Goal: Information Seeking & Learning: Learn about a topic

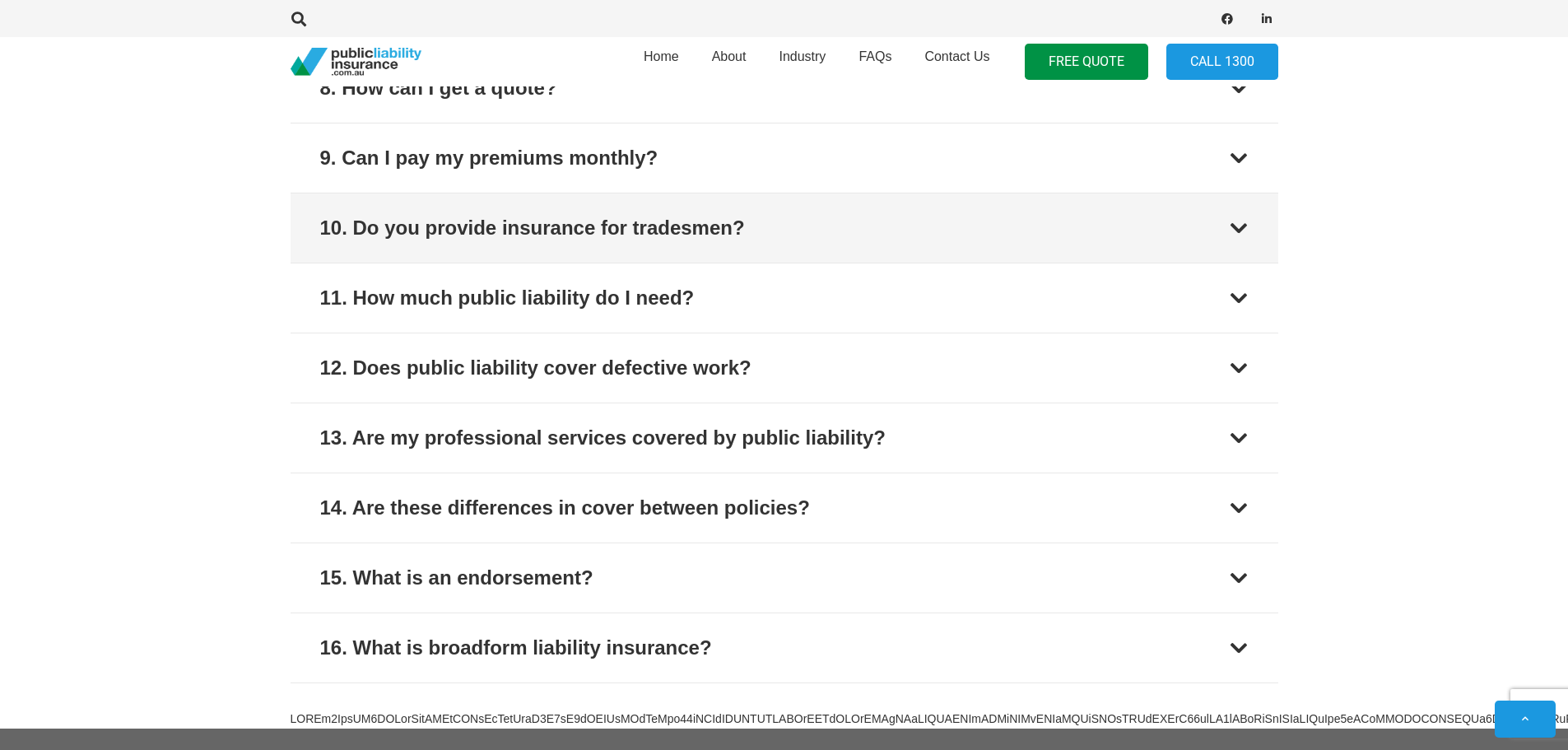
scroll to position [5667, 0]
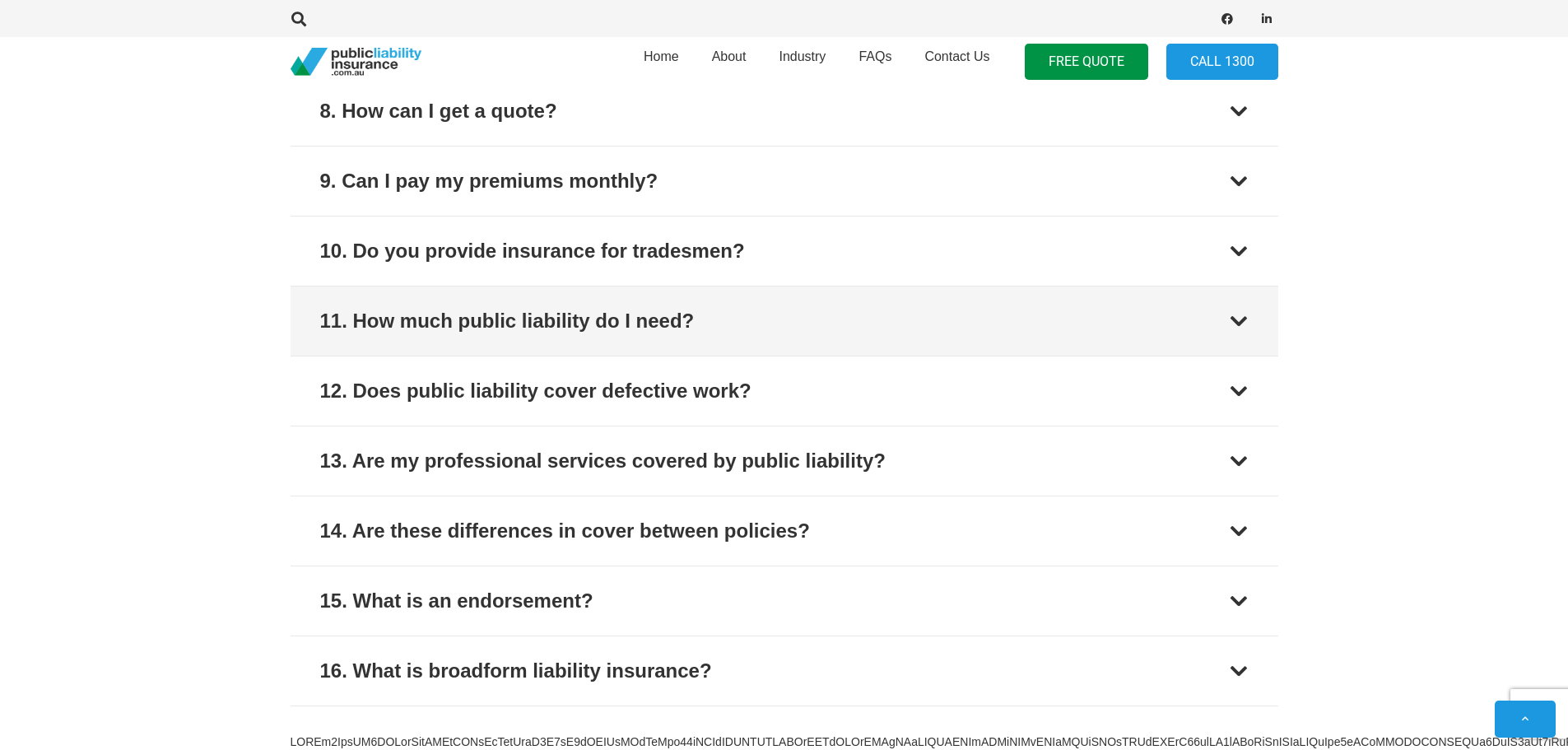
click at [1237, 318] on div at bounding box center [1238, 320] width 20 height 20
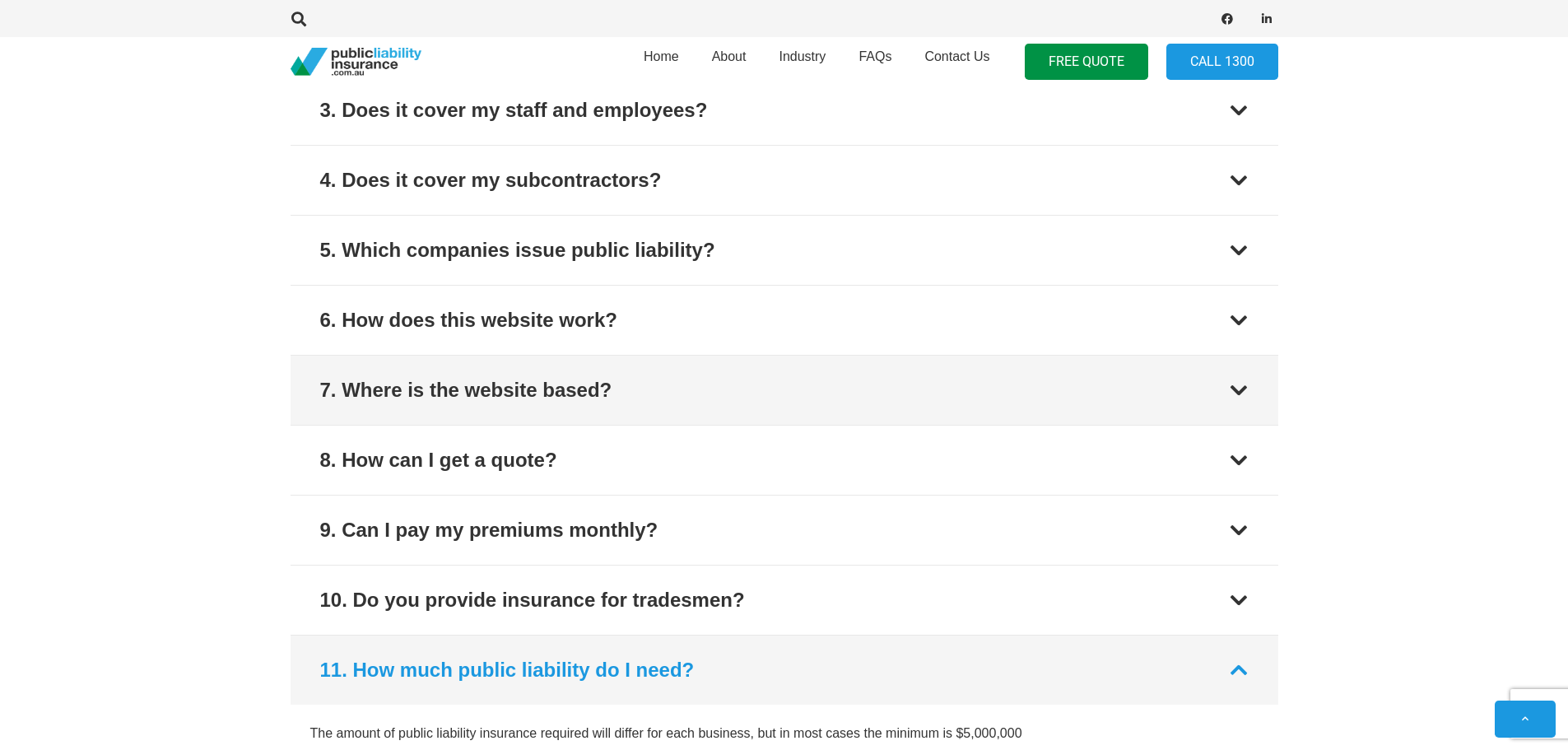
scroll to position [5183, 0]
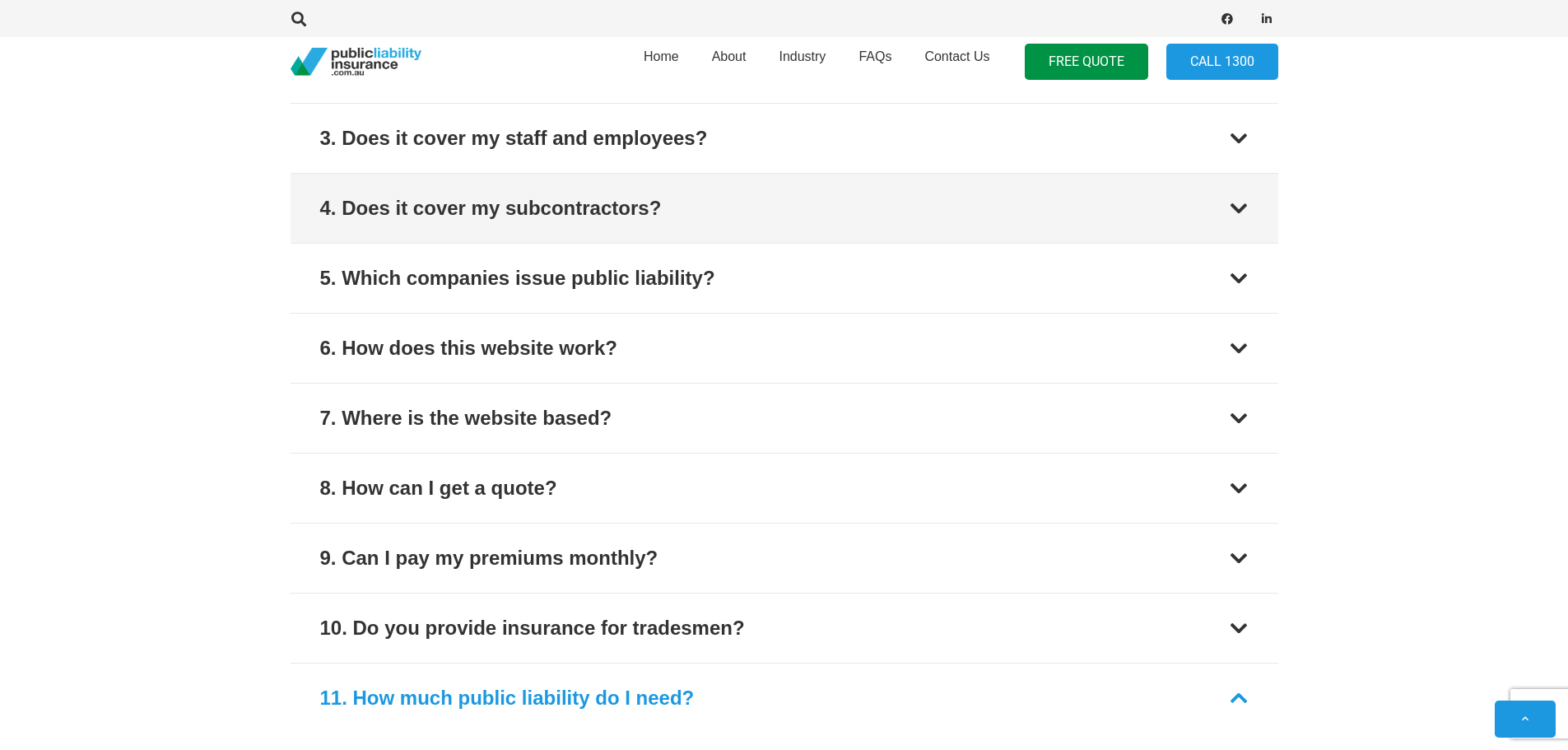
click at [1236, 207] on div at bounding box center [1238, 207] width 20 height 20
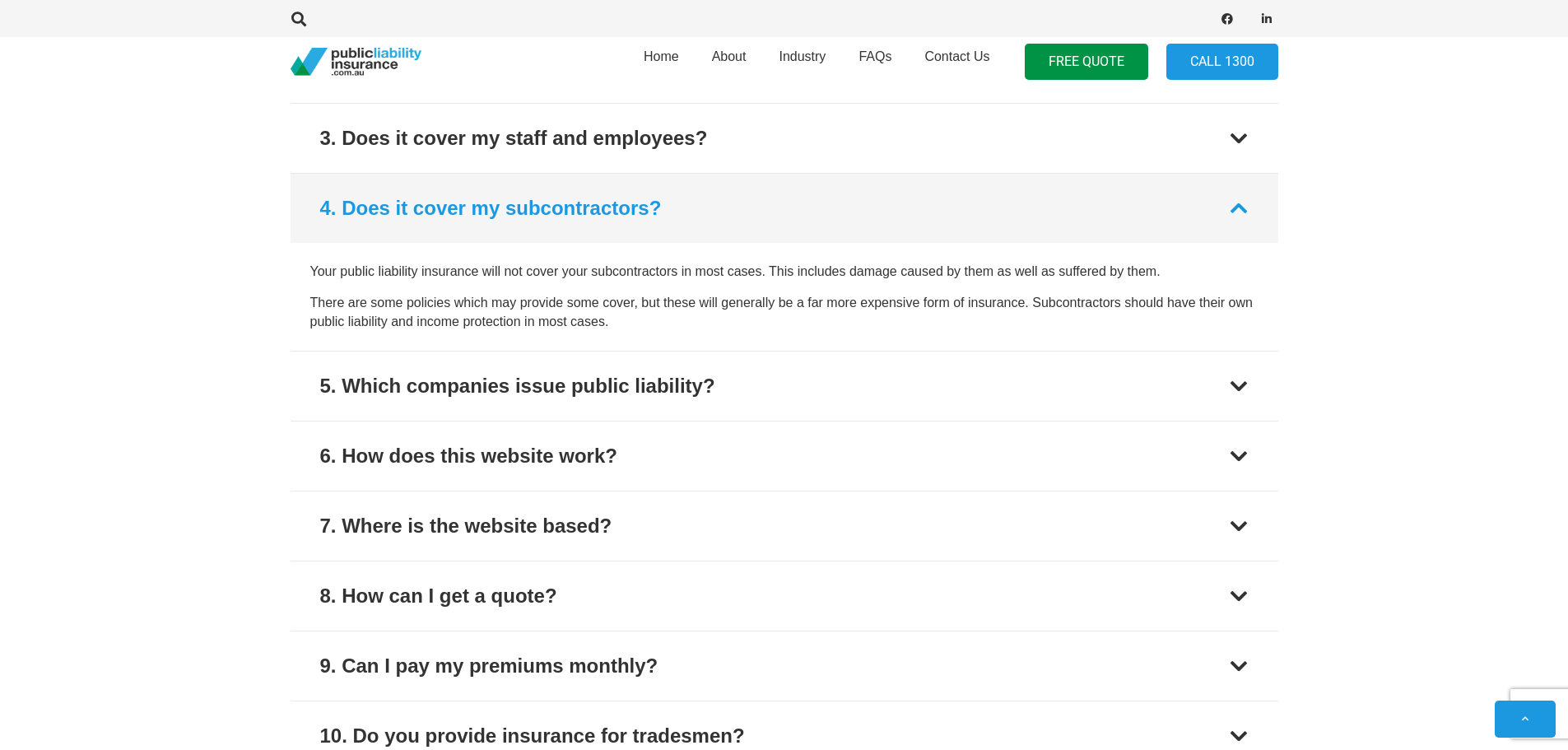
scroll to position [5104, 0]
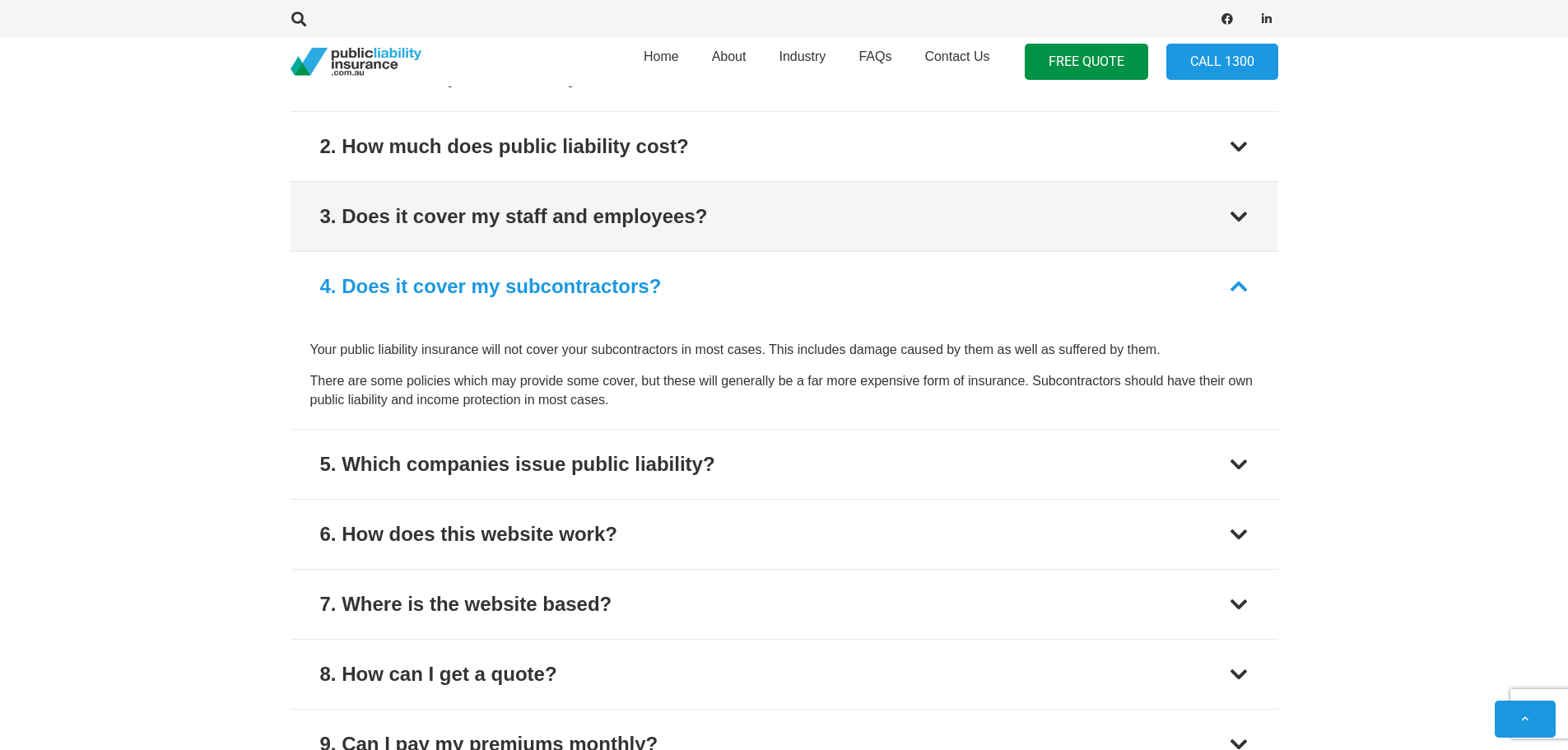
click at [1244, 214] on div at bounding box center [1238, 216] width 20 height 20
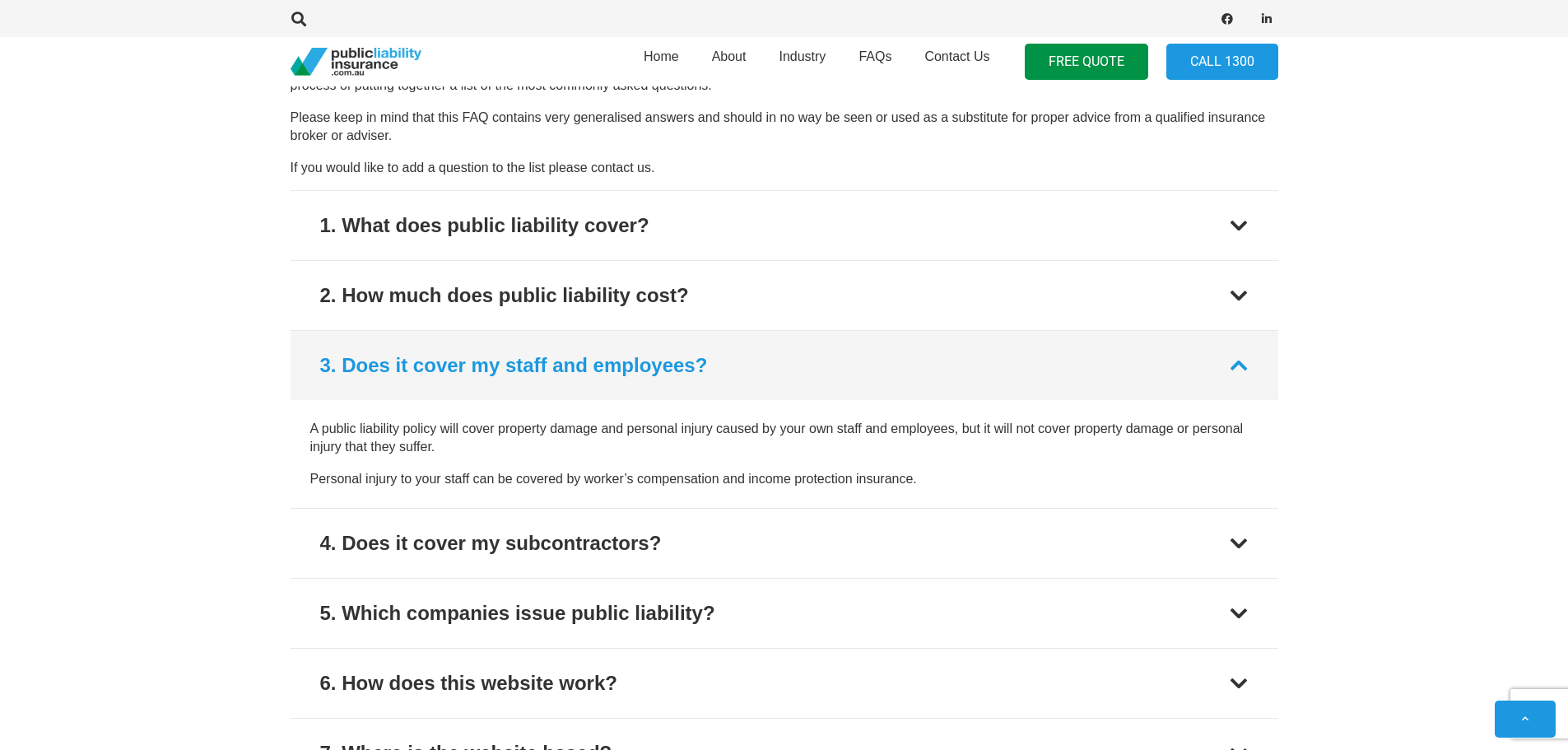
scroll to position [4952, 0]
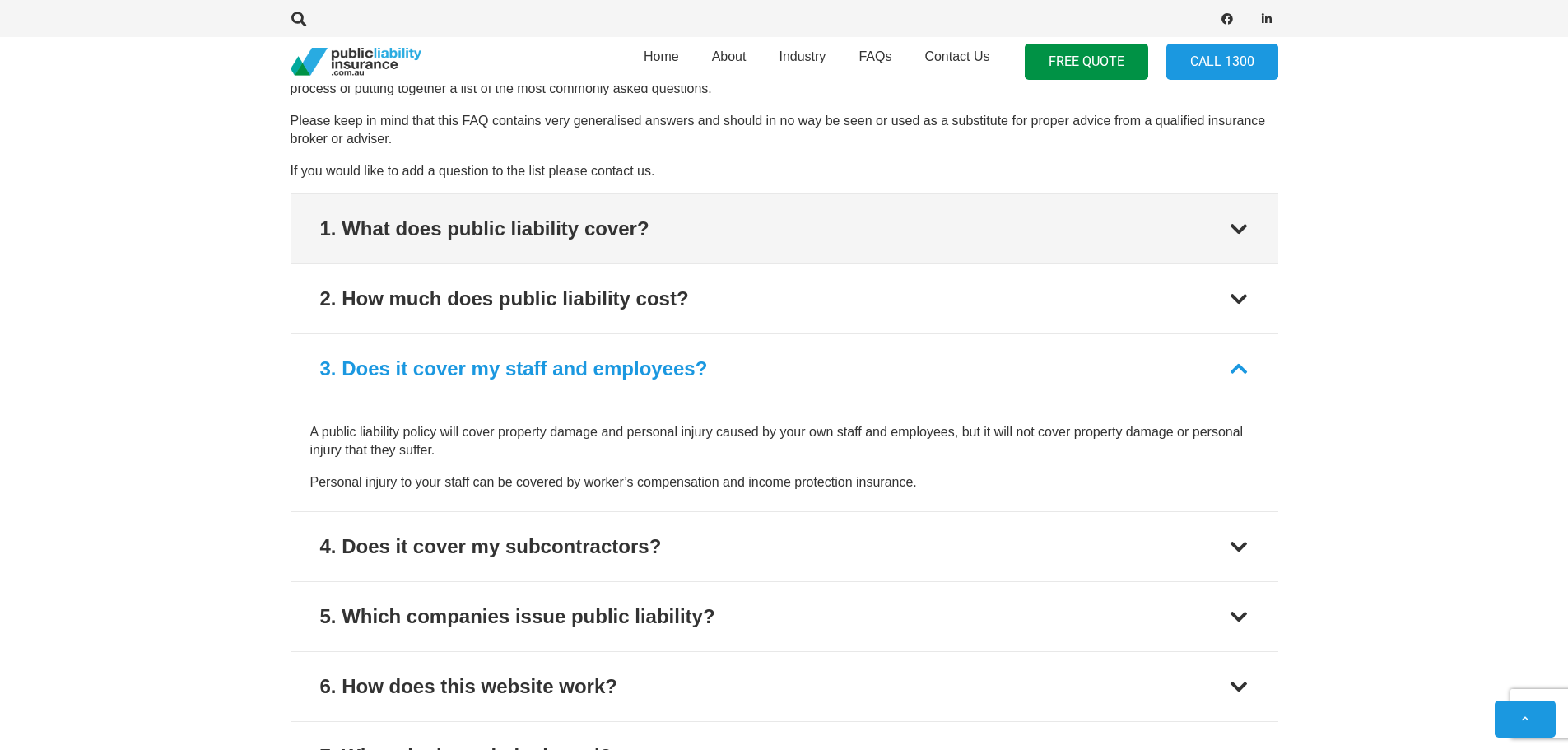
click at [1244, 232] on div at bounding box center [1238, 228] width 20 height 20
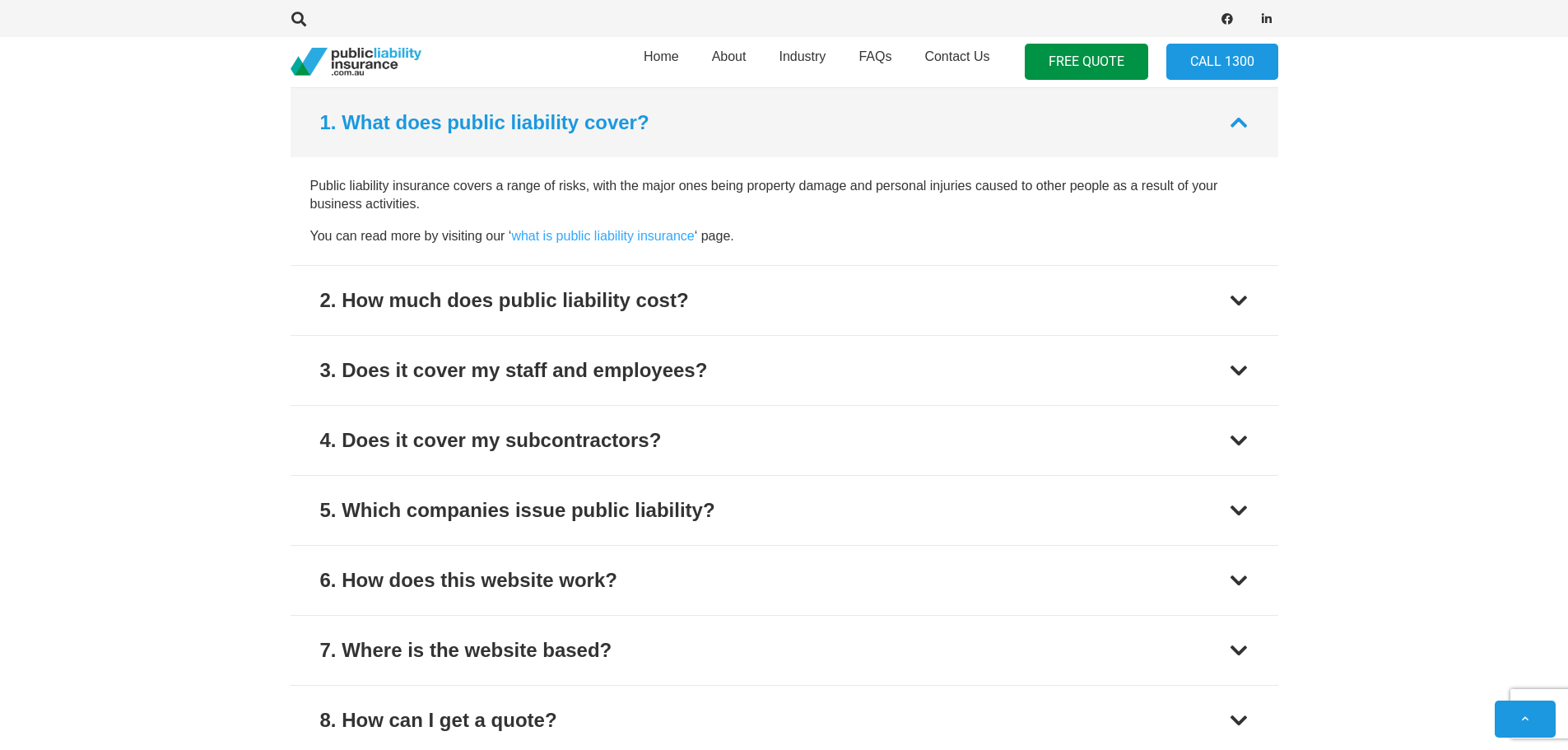
scroll to position [5059, 0]
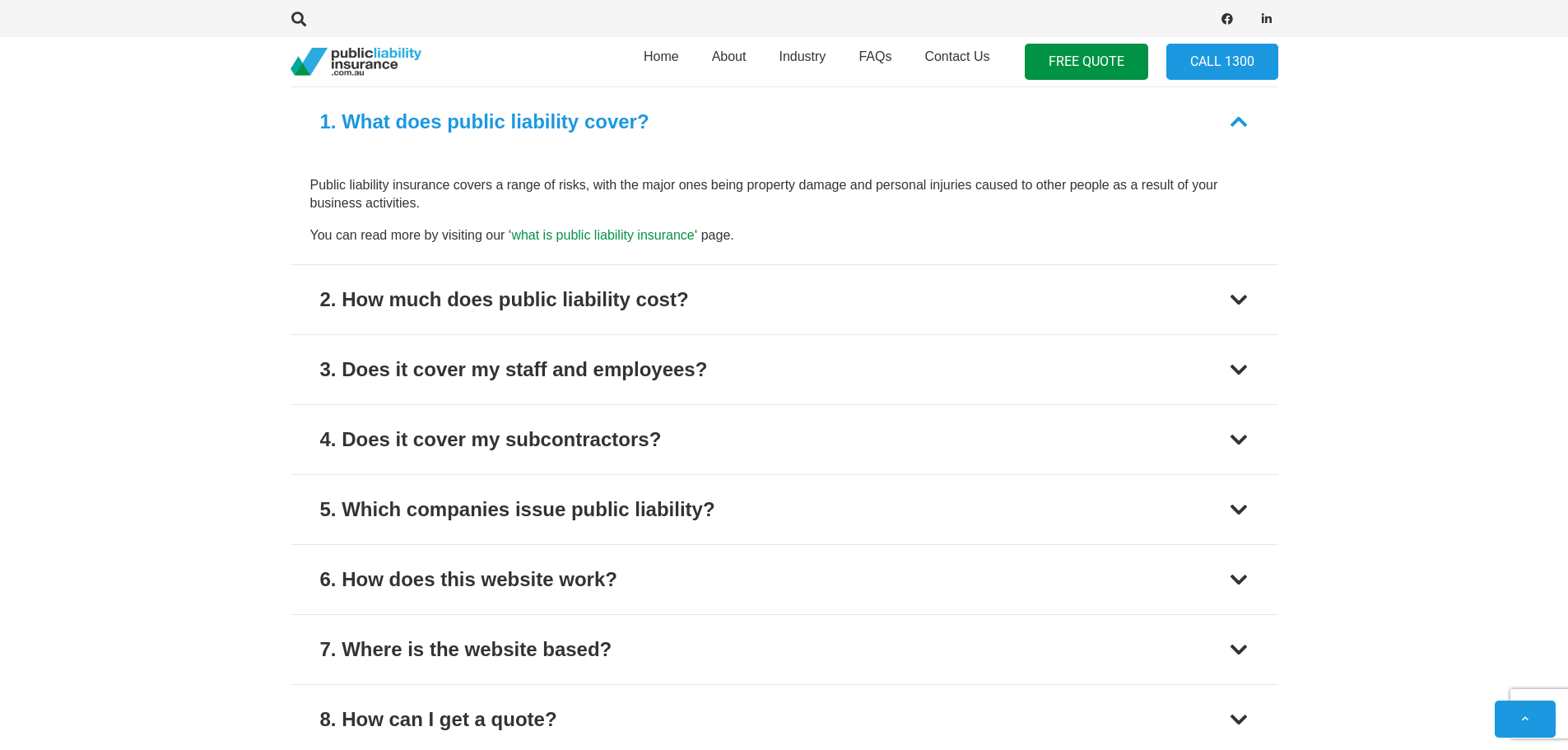
click at [655, 233] on link "what is public liability insurance" at bounding box center [602, 234] width 183 height 14
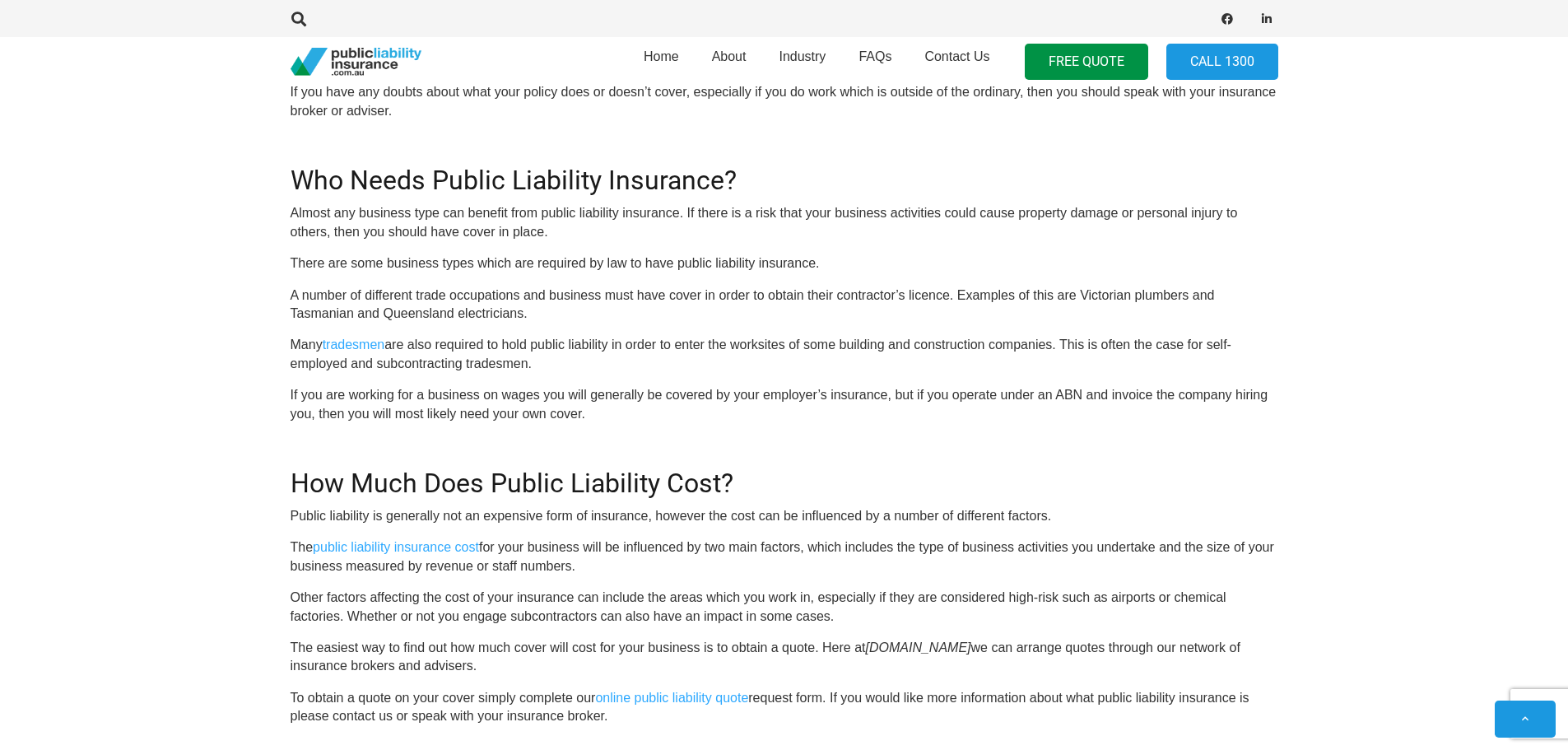
scroll to position [1317, 0]
